Goal: Task Accomplishment & Management: Use online tool/utility

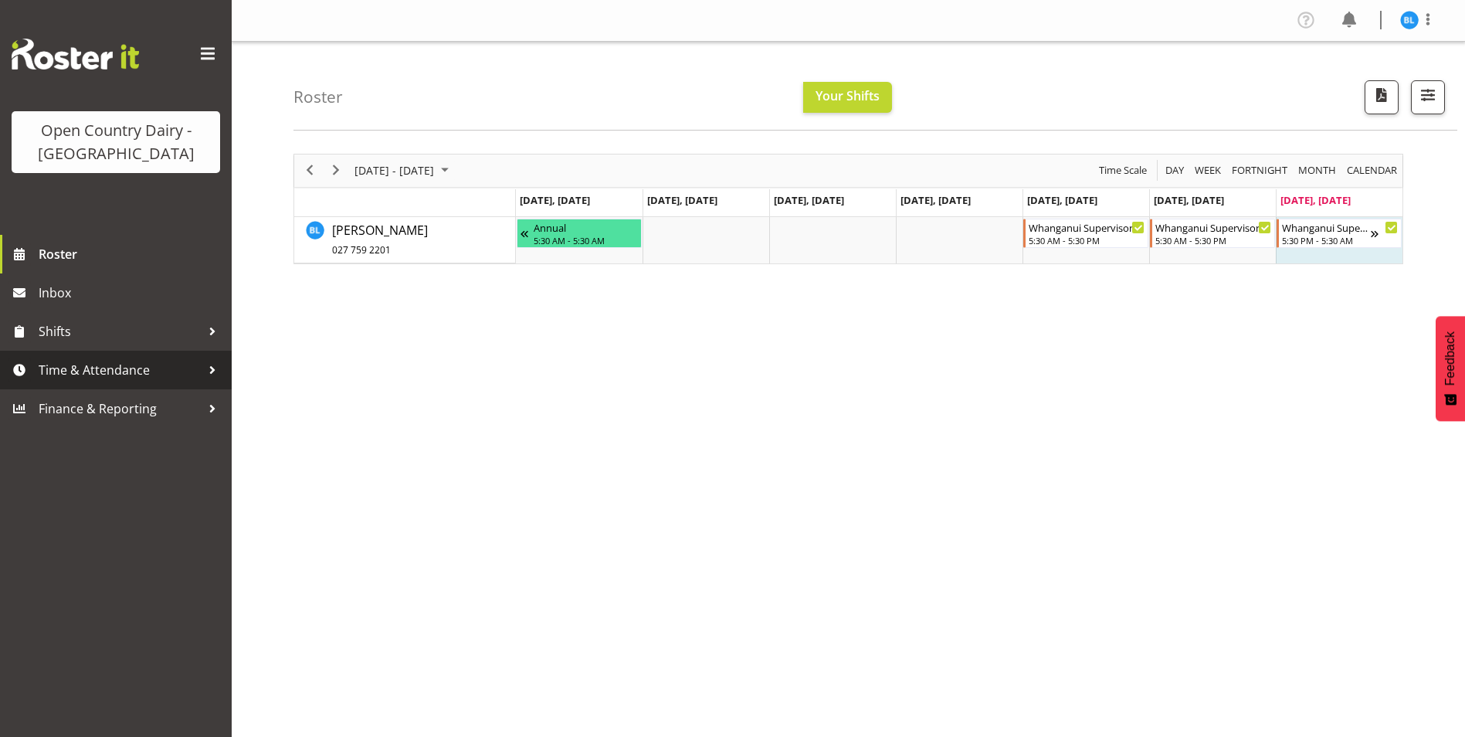
click at [64, 369] on span "Time & Attendance" at bounding box center [120, 369] width 162 height 23
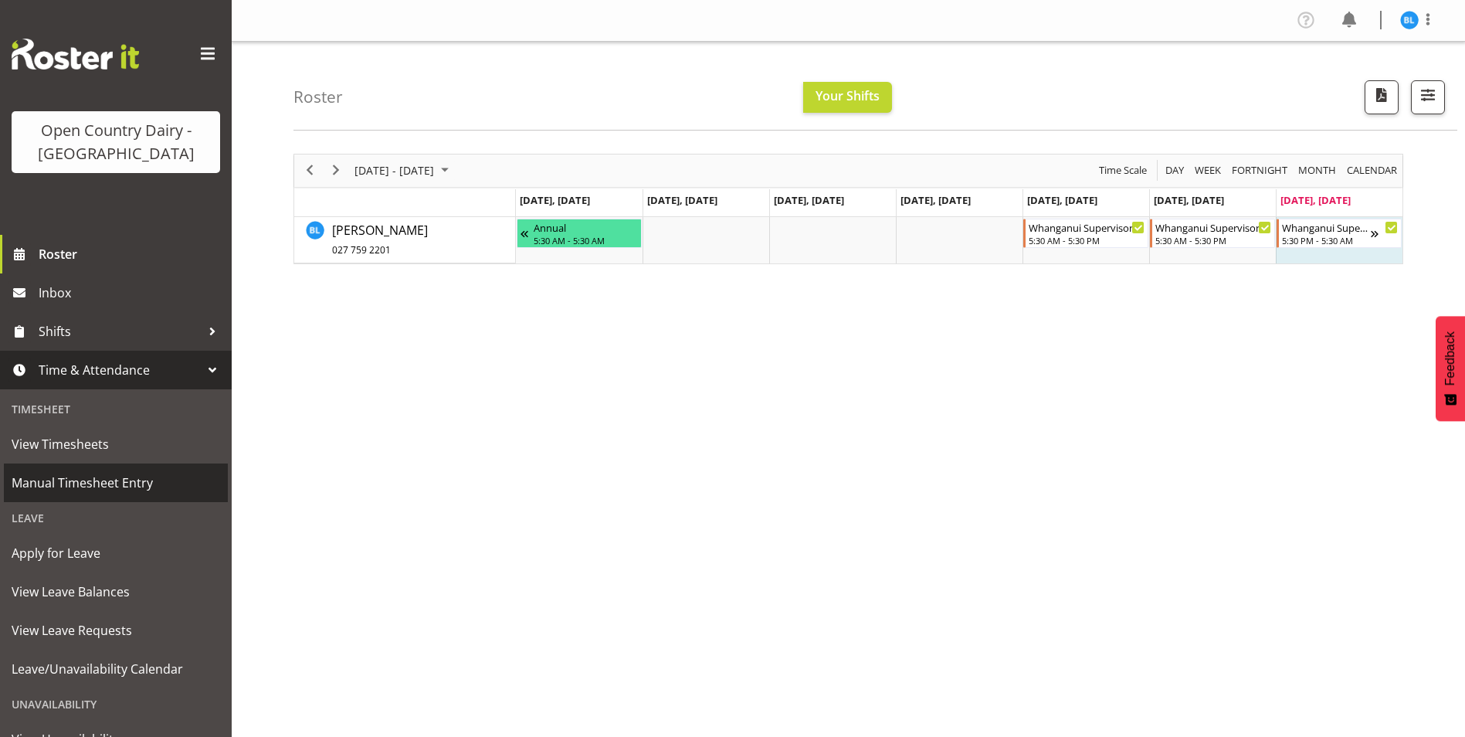
click at [91, 481] on span "Manual Timesheet Entry" at bounding box center [116, 482] width 209 height 23
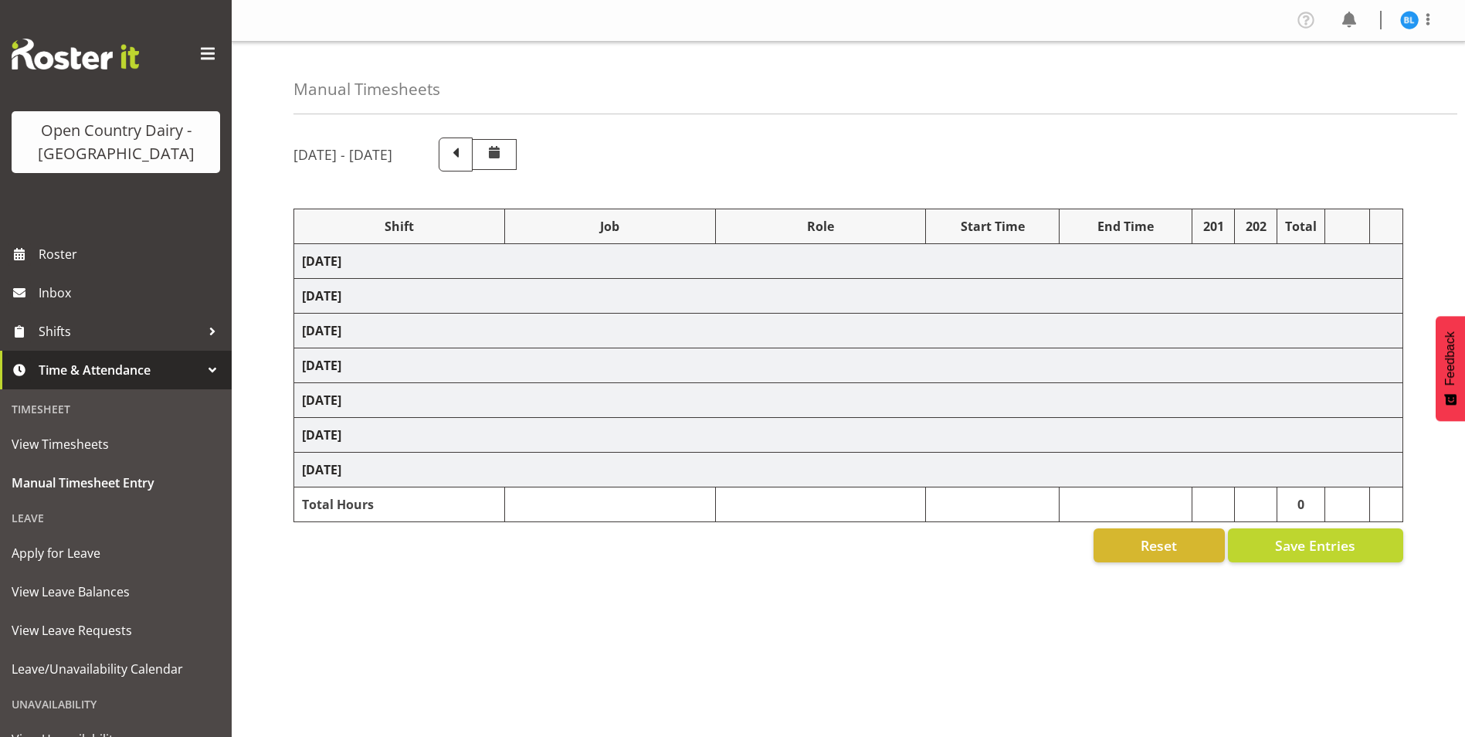
select select "70655"
select select "70656"
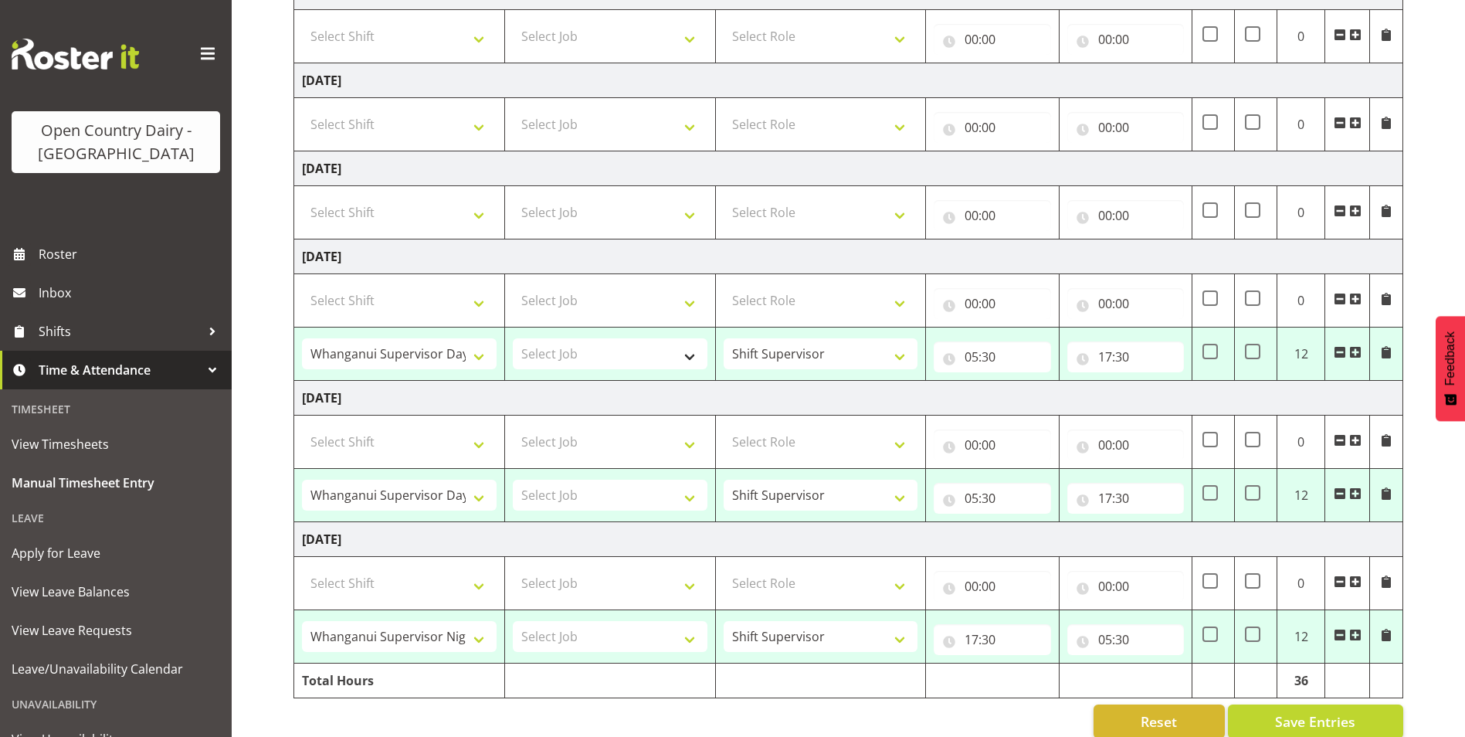
scroll to position [382, 0]
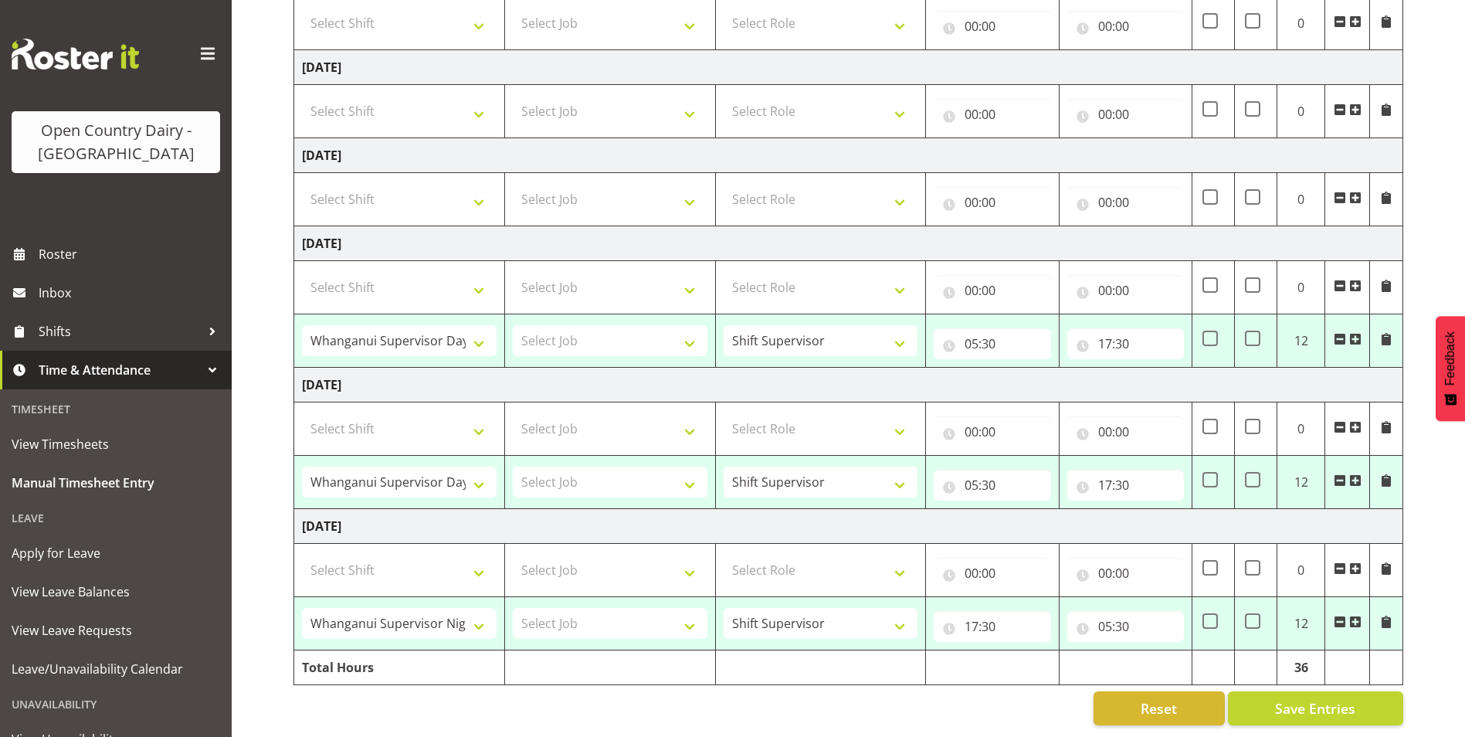
click at [1336, 333] on span at bounding box center [1340, 339] width 12 height 12
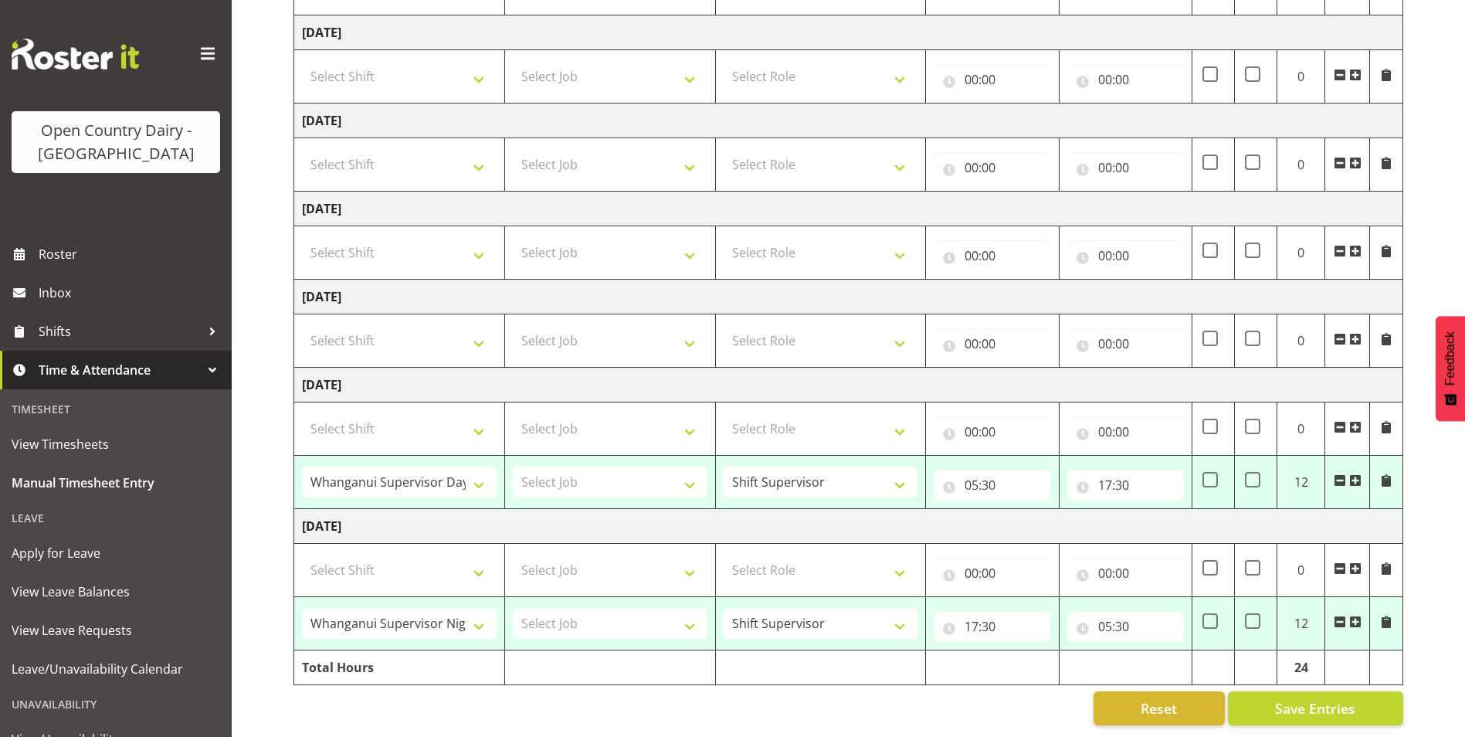
scroll to position [328, 0]
click at [1338, 474] on span at bounding box center [1340, 480] width 12 height 12
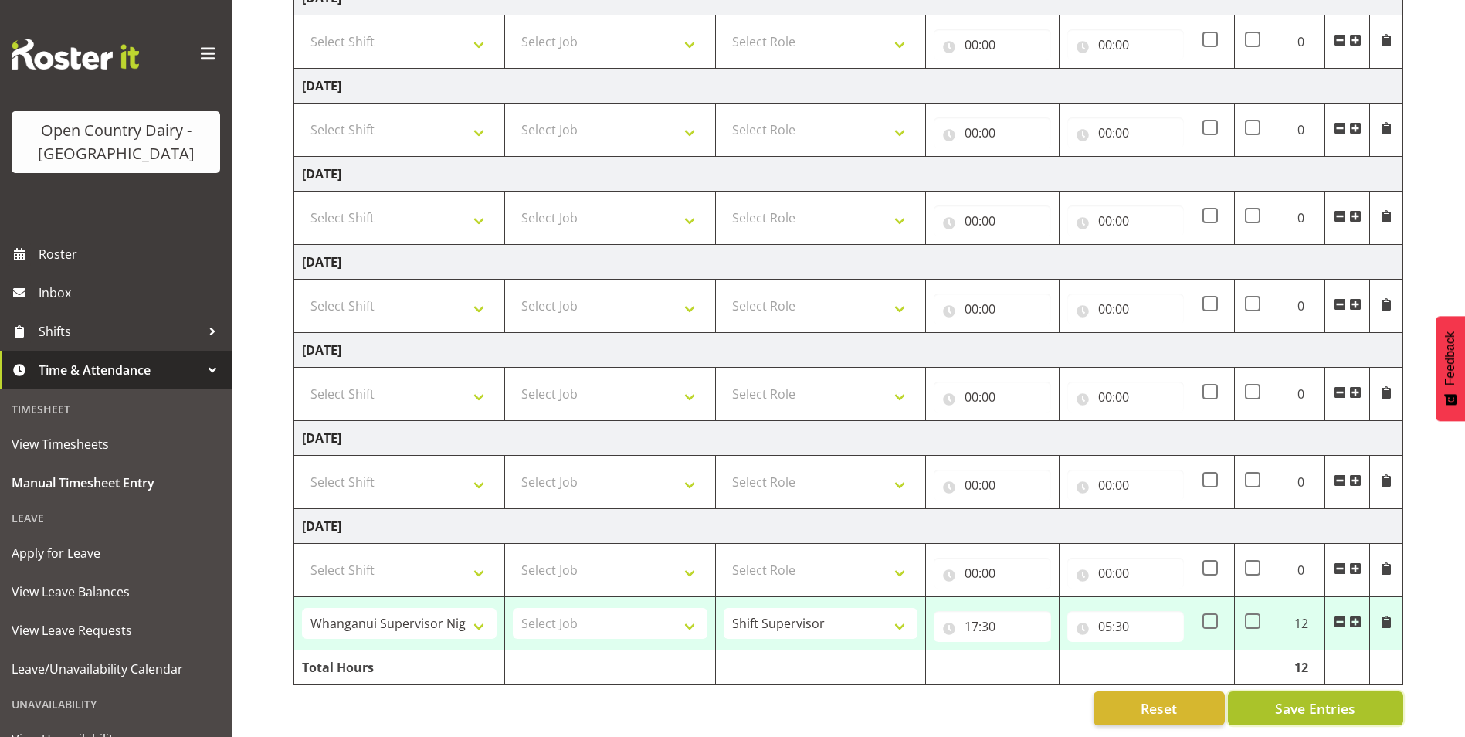
click at [1304, 700] on span "Save Entries" at bounding box center [1315, 708] width 80 height 20
select select "70656"
type input "17:30"
type input "05:30"
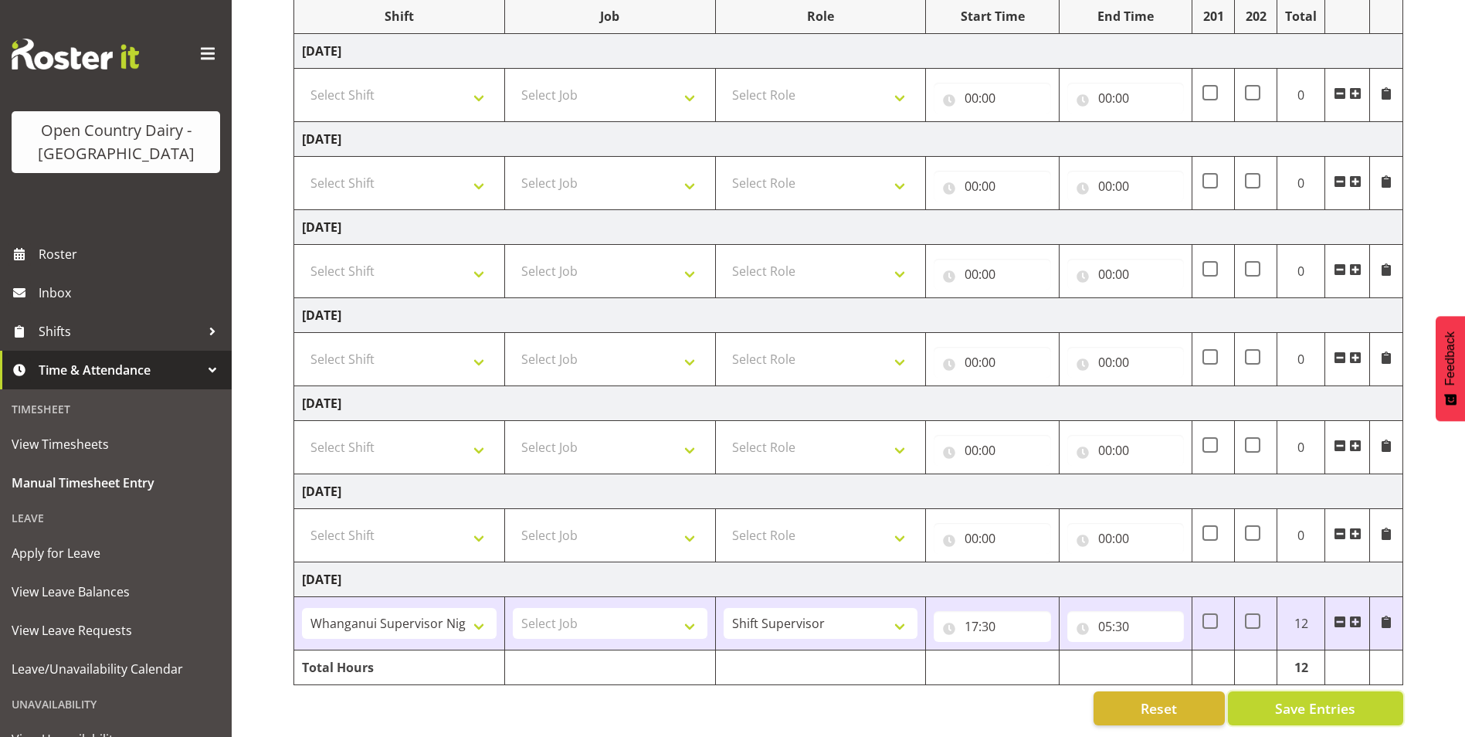
scroll to position [0, 0]
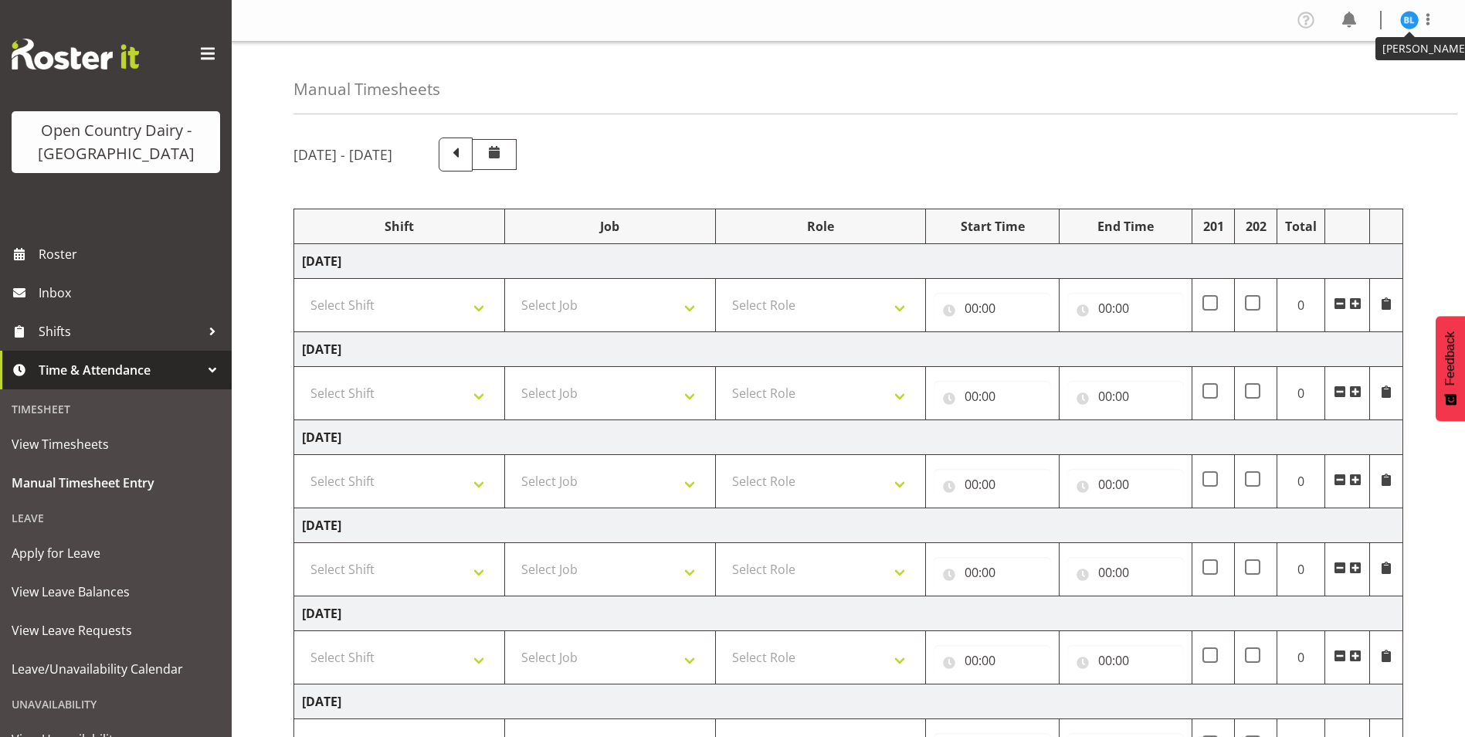
click at [1407, 18] on img at bounding box center [1410, 20] width 19 height 19
click at [1366, 83] on link "Log Out" at bounding box center [1363, 81] width 148 height 28
